Goal: Transaction & Acquisition: Purchase product/service

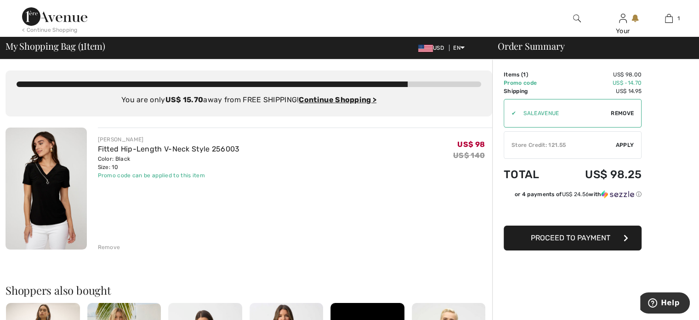
click at [52, 19] on img at bounding box center [54, 16] width 65 height 18
click at [70, 31] on div "< Continue Shopping" at bounding box center [50, 30] width 56 height 8
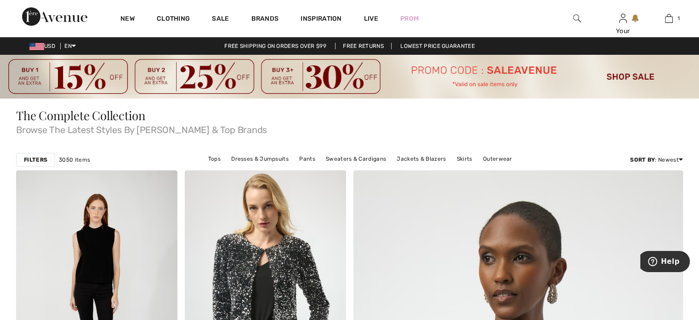
click at [574, 16] on img at bounding box center [577, 18] width 8 height 11
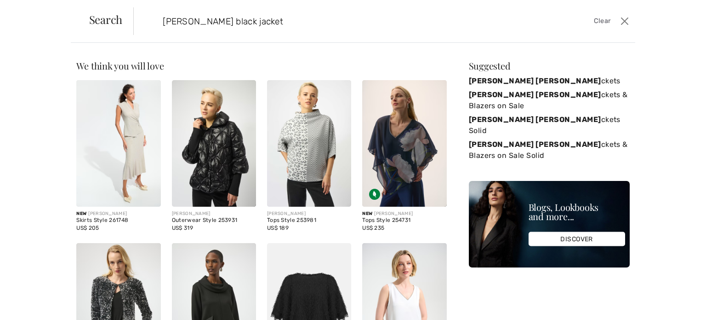
type input "joseph ribkoff black jacket"
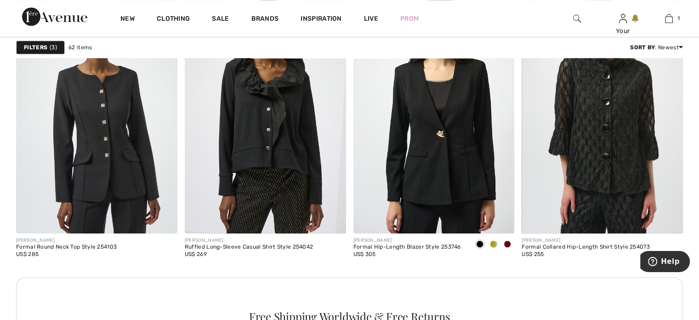
scroll to position [1012, 0]
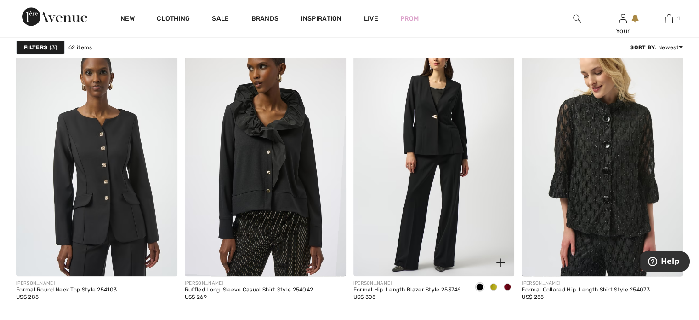
click at [444, 158] on img at bounding box center [434, 155] width 161 height 242
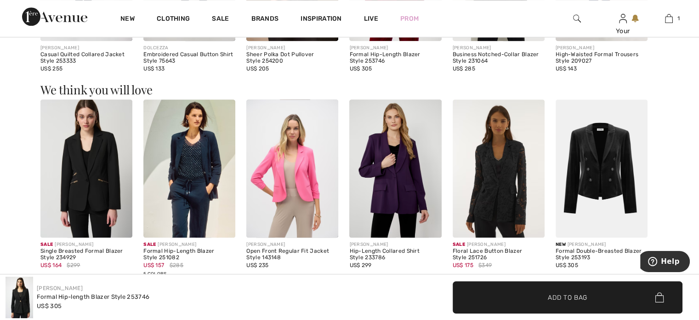
scroll to position [1058, 0]
